Goal: Information Seeking & Learning: Find specific fact

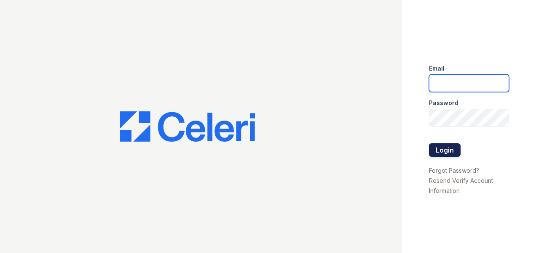
type input "[DOMAIN_NAME][EMAIL_ADDRESS][DOMAIN_NAME]"
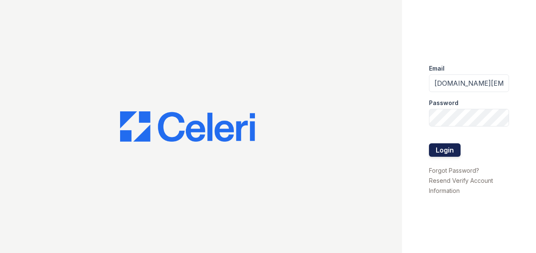
click at [437, 149] on button "Login" at bounding box center [445, 150] width 32 height 13
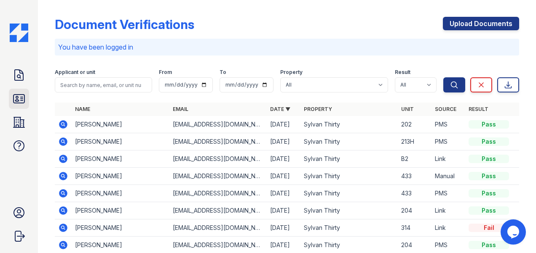
click at [24, 101] on icon at bounding box center [18, 99] width 11 height 8
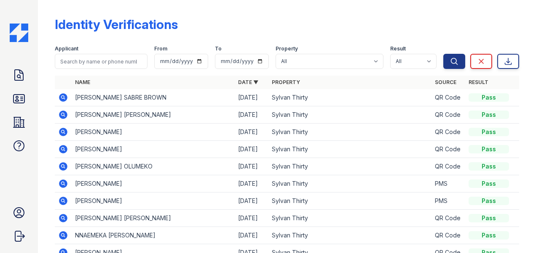
click at [61, 113] on icon at bounding box center [63, 115] width 8 height 8
click at [64, 97] on icon at bounding box center [63, 97] width 8 height 8
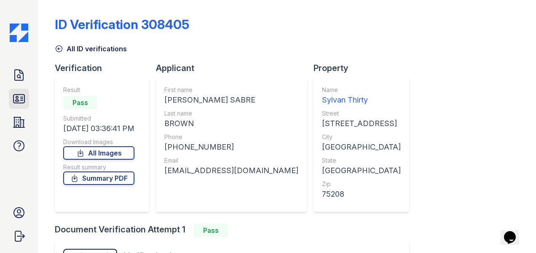
click at [21, 103] on icon at bounding box center [18, 99] width 11 height 8
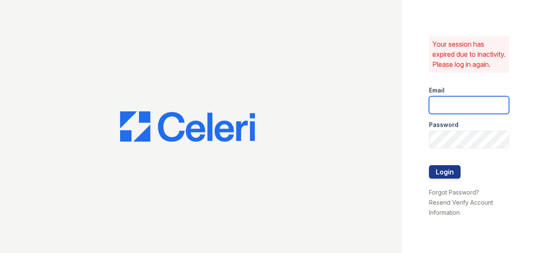
type input "sylvan.am@cafmanagement.com"
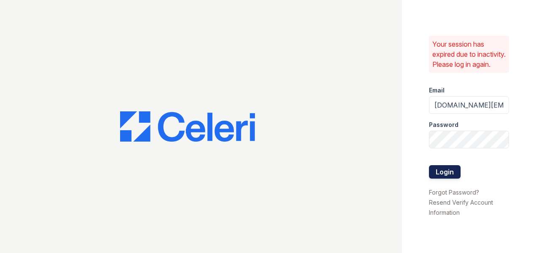
click at [443, 176] on button "Login" at bounding box center [445, 171] width 32 height 13
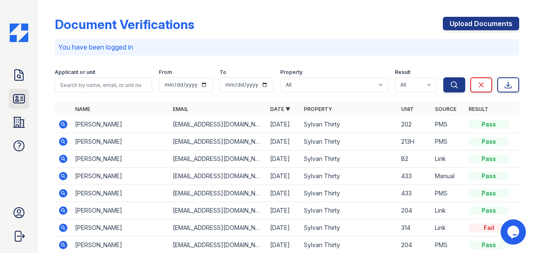
click at [21, 102] on icon at bounding box center [18, 98] width 13 height 13
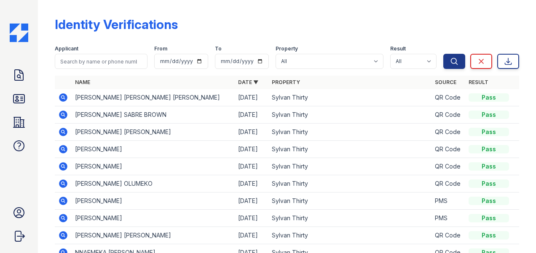
click at [63, 97] on icon at bounding box center [62, 97] width 2 height 2
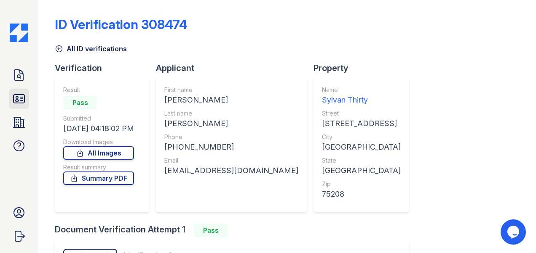
click at [16, 95] on icon at bounding box center [18, 99] width 11 height 8
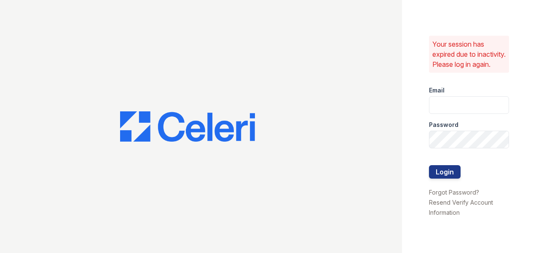
type input "sylvan.am@cafmanagement.com"
click at [442, 178] on button "Login" at bounding box center [445, 171] width 32 height 13
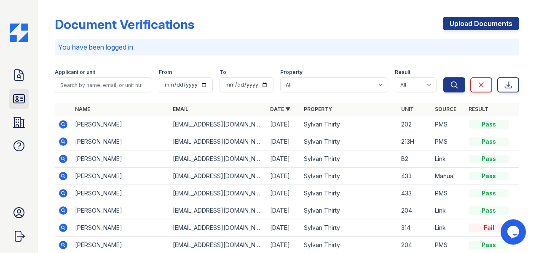
click at [16, 98] on icon at bounding box center [18, 99] width 11 height 8
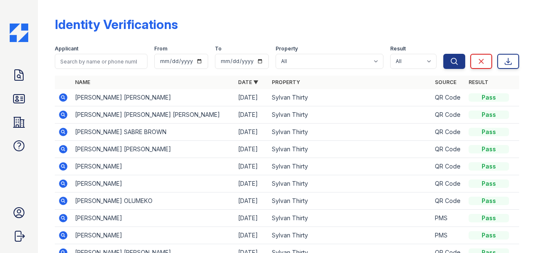
click at [63, 92] on td at bounding box center [63, 97] width 17 height 17
click at [63, 97] on icon at bounding box center [62, 97] width 2 height 2
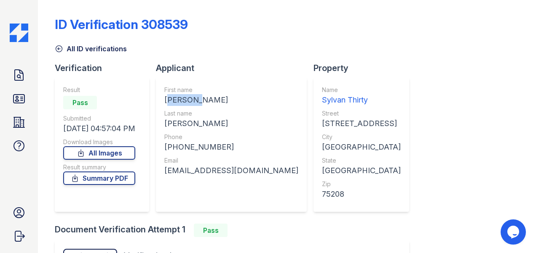
drag, startPoint x: 163, startPoint y: 98, endPoint x: 197, endPoint y: 99, distance: 33.3
click at [197, 99] on div "First name ABIGAIL MERCEDES Last name MENDEZ Phone +19453522880 Email mendezabi…" at bounding box center [231, 144] width 151 height 135
drag, startPoint x: 197, startPoint y: 99, endPoint x: 176, endPoint y: 101, distance: 20.8
copy div "ABIGAIL"
drag, startPoint x: 166, startPoint y: 124, endPoint x: 210, endPoint y: 124, distance: 43.4
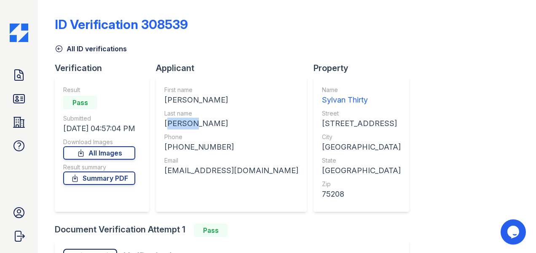
click at [210, 124] on div "First name ABIGAIL MERCEDES Last name MENDEZ Phone +19453522880 Email mendezabi…" at bounding box center [231, 144] width 151 height 135
drag, startPoint x: 210, startPoint y: 124, endPoint x: 190, endPoint y: 123, distance: 19.4
copy div "MENDEZ"
drag, startPoint x: 176, startPoint y: 147, endPoint x: 228, endPoint y: 147, distance: 52.2
click at [228, 147] on div "+19453522880" at bounding box center [231, 147] width 134 height 12
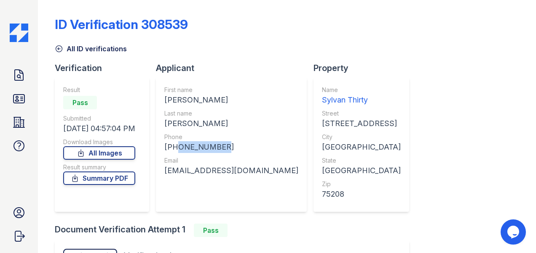
drag, startPoint x: 228, startPoint y: 147, endPoint x: 196, endPoint y: 147, distance: 32.4
copy div "9453522880"
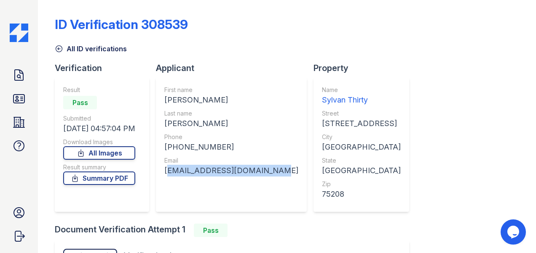
drag, startPoint x: 167, startPoint y: 170, endPoint x: 280, endPoint y: 174, distance: 113.8
click at [280, 174] on div "First name ABIGAIL MERCEDES Last name MENDEZ Phone +19453522880 Email mendezabi…" at bounding box center [231, 144] width 151 height 135
copy div "mendezabigail22@yahoo.com"
click at [22, 99] on icon at bounding box center [18, 99] width 11 height 8
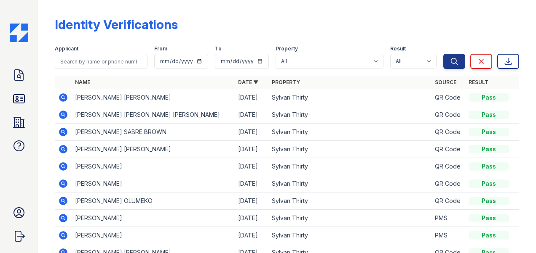
click at [62, 116] on icon at bounding box center [63, 115] width 10 height 10
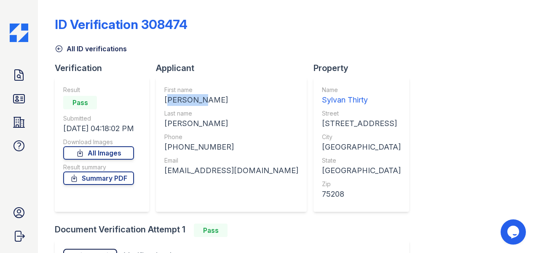
drag, startPoint x: 165, startPoint y: 99, endPoint x: 199, endPoint y: 99, distance: 33.3
click at [199, 99] on div "First name VIVIANA CAROLINA Last name SANCHEZ PALMA Phone +14695590095 Email cp…" at bounding box center [231, 144] width 151 height 135
copy div "VIVIANA"
drag, startPoint x: 163, startPoint y: 120, endPoint x: 240, endPoint y: 127, distance: 76.9
click at [240, 127] on div "First name VIVIANA CAROLINA Last name SANCHEZ PALMA Phone +14695590095 Email cp…" at bounding box center [231, 144] width 151 height 135
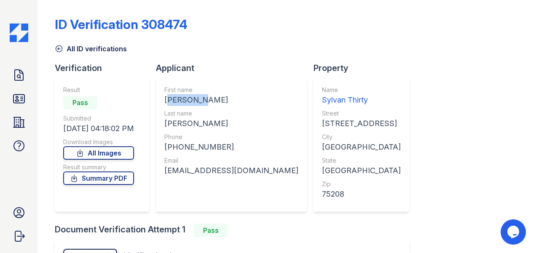
drag, startPoint x: 240, startPoint y: 127, endPoint x: 205, endPoint y: 125, distance: 35.5
copy div "SANCHEZ PALMA"
drag, startPoint x: 175, startPoint y: 144, endPoint x: 221, endPoint y: 147, distance: 46.4
click at [221, 147] on div "+14695590095" at bounding box center [231, 147] width 134 height 12
drag, startPoint x: 221, startPoint y: 147, endPoint x: 183, endPoint y: 146, distance: 38.3
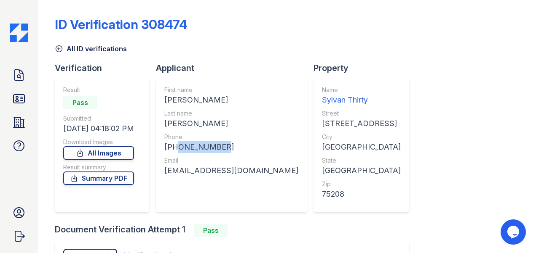
copy div "4695590095"
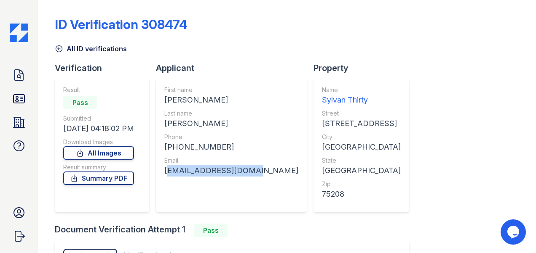
drag, startPoint x: 164, startPoint y: 168, endPoint x: 259, endPoint y: 175, distance: 94.6
click at [259, 175] on div "First name VIVIANA CAROLINA Last name SANCHEZ PALMA Phone +14695590095 Email cp…" at bounding box center [231, 144] width 151 height 135
drag, startPoint x: 259, startPoint y: 175, endPoint x: 194, endPoint y: 171, distance: 65.0
copy div "cpalma94@outlook.com"
click at [17, 101] on icon at bounding box center [18, 99] width 11 height 8
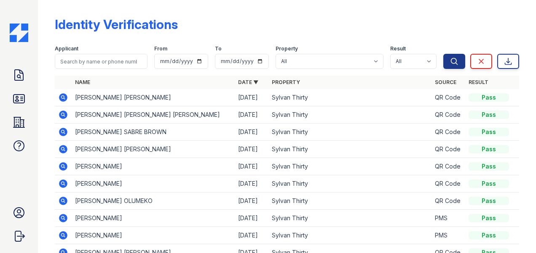
click at [64, 131] on icon at bounding box center [63, 132] width 8 height 8
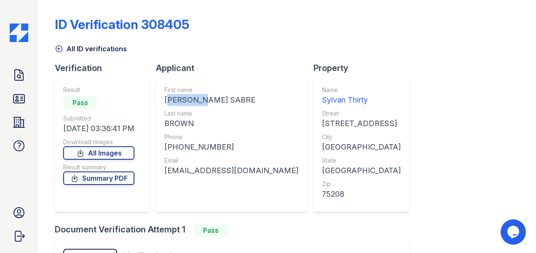
drag, startPoint x: 166, startPoint y: 99, endPoint x: 205, endPoint y: 100, distance: 38.3
click at [205, 100] on div "[PERSON_NAME] SABRE" at bounding box center [231, 100] width 134 height 12
copy div "[PERSON_NAME]"
drag, startPoint x: 166, startPoint y: 123, endPoint x: 216, endPoint y: 129, distance: 50.0
click at [216, 129] on div "First name TABATHA SABRE Last name BROWN Phone +18087811686 Email tabsabre@gmai…" at bounding box center [231, 144] width 151 height 135
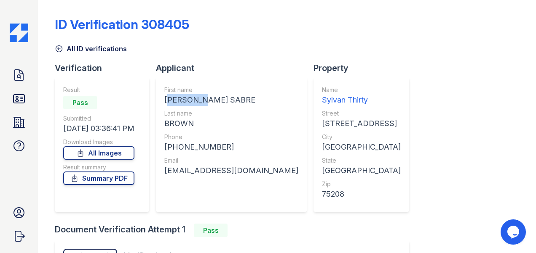
drag, startPoint x: 216, startPoint y: 129, endPoint x: 184, endPoint y: 125, distance: 32.3
copy div "BROWN"
drag, startPoint x: 174, startPoint y: 148, endPoint x: 228, endPoint y: 148, distance: 53.9
click at [228, 148] on div "+18087811686" at bounding box center [231, 147] width 134 height 12
drag, startPoint x: 228, startPoint y: 148, endPoint x: 203, endPoint y: 146, distance: 25.4
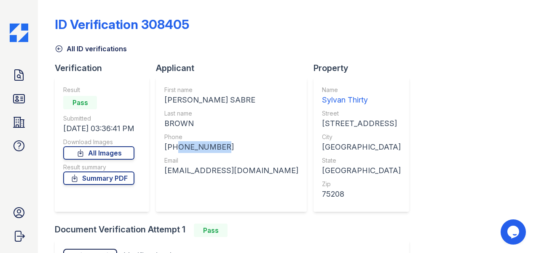
copy div "8087811686"
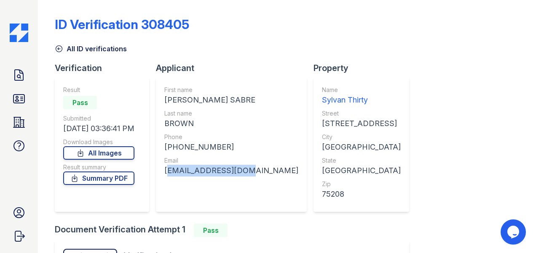
drag, startPoint x: 164, startPoint y: 172, endPoint x: 243, endPoint y: 179, distance: 79.4
click at [243, 179] on div "First name TABATHA SABRE Last name BROWN Phone +18087811686 Email tabsabre@gmai…" at bounding box center [231, 144] width 151 height 135
drag, startPoint x: 243, startPoint y: 179, endPoint x: 193, endPoint y: 173, distance: 50.4
copy div "tabsabre@gmail.com"
click at [16, 96] on icon at bounding box center [18, 99] width 11 height 8
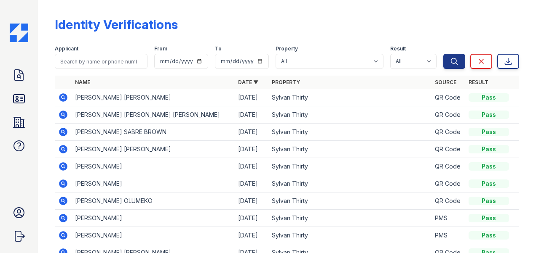
click at [62, 148] on icon at bounding box center [62, 149] width 2 height 2
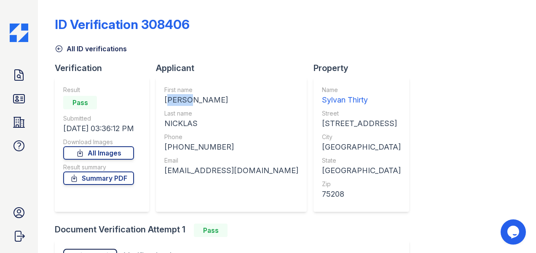
drag, startPoint x: 164, startPoint y: 98, endPoint x: 190, endPoint y: 101, distance: 26.3
click at [190, 101] on div "First name [PERSON_NAME] Last name [PERSON_NAME] Phone [PHONE_NUMBER] Email [EM…" at bounding box center [231, 144] width 151 height 135
drag, startPoint x: 171, startPoint y: 101, endPoint x: 216, endPoint y: 126, distance: 51.3
click at [216, 126] on div "NICKLAS" at bounding box center [231, 124] width 134 height 12
click at [12, 99] on link "ID Verifications" at bounding box center [19, 99] width 20 height 20
